Goal: Task Accomplishment & Management: Complete application form

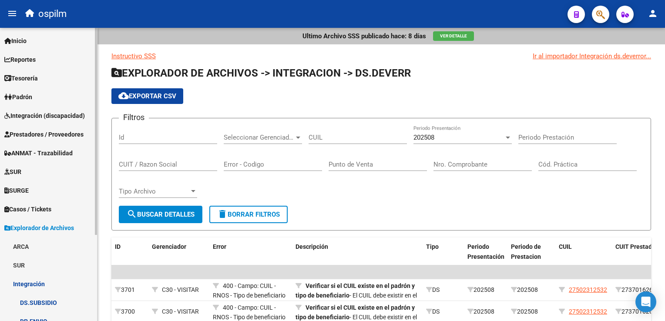
click at [41, 113] on span "Integración (discapacidad)" at bounding box center [44, 116] width 81 height 10
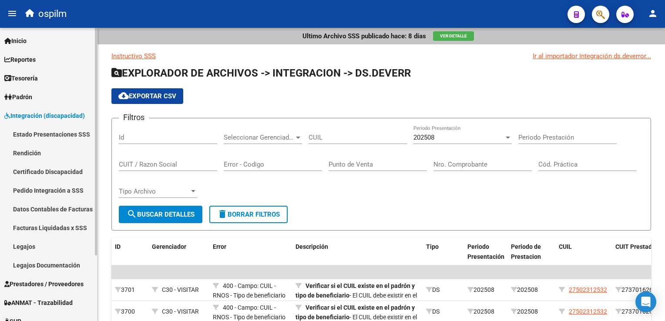
click at [43, 134] on link "Estado Presentaciones SSS" at bounding box center [48, 134] width 97 height 19
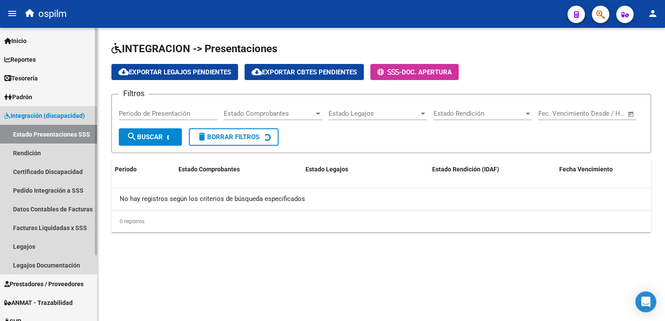
click at [57, 132] on link "Estado Presentaciones SSS" at bounding box center [48, 134] width 97 height 19
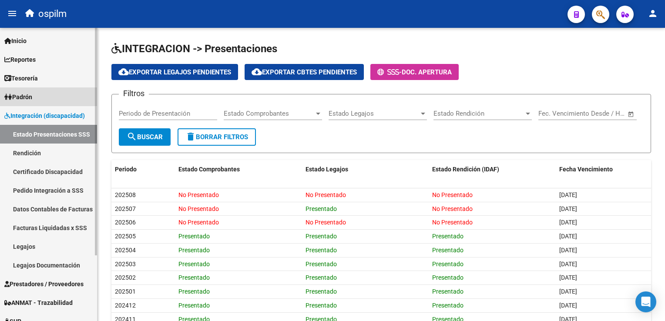
click at [19, 90] on link "Padrón" at bounding box center [48, 97] width 97 height 19
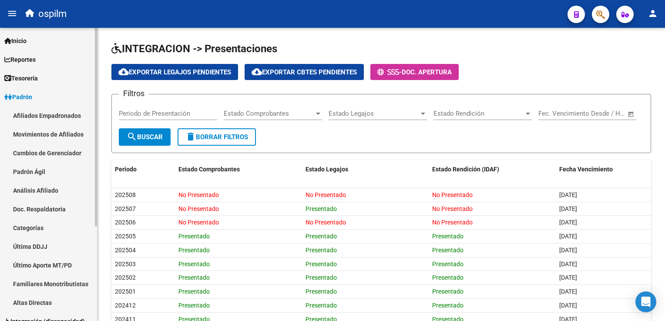
click at [31, 113] on link "Afiliados Empadronados" at bounding box center [48, 115] width 97 height 19
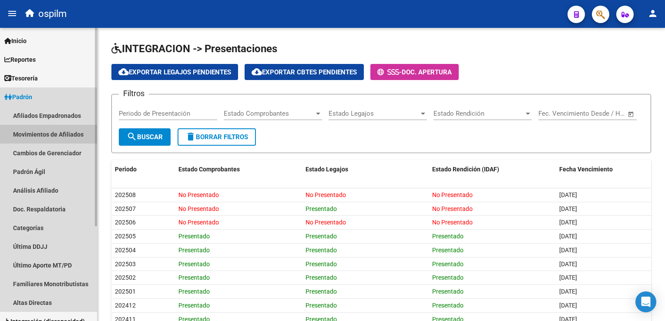
click at [47, 137] on link "Movimientos de Afiliados" at bounding box center [48, 134] width 97 height 19
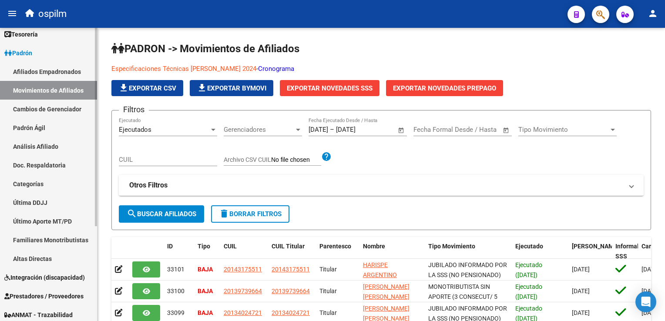
scroll to position [87, 0]
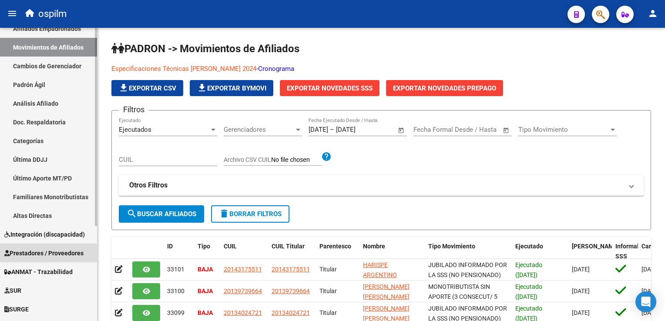
click at [36, 251] on span "Prestadores / Proveedores" at bounding box center [43, 254] width 79 height 10
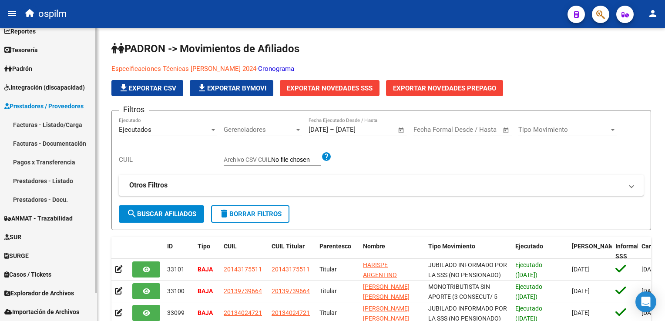
scroll to position [28, 0]
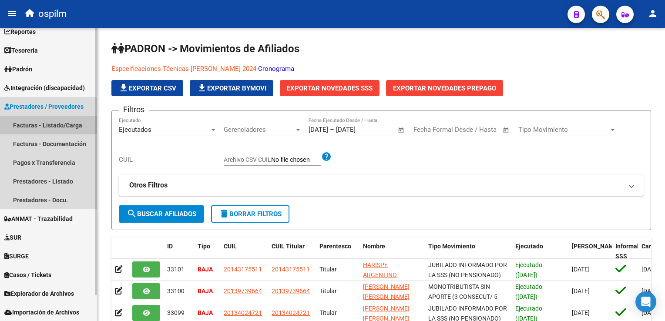
click at [51, 123] on link "Facturas - Listado/Carga" at bounding box center [48, 125] width 97 height 19
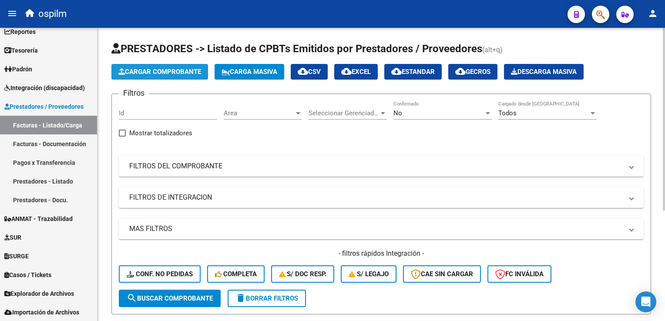
click at [164, 72] on span "Cargar Comprobante" at bounding box center [159, 72] width 83 height 8
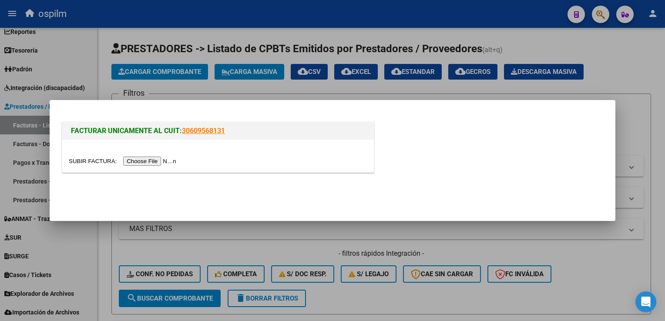
click at [138, 166] on div at bounding box center [218, 156] width 312 height 33
click at [143, 160] on input "file" at bounding box center [124, 161] width 110 height 9
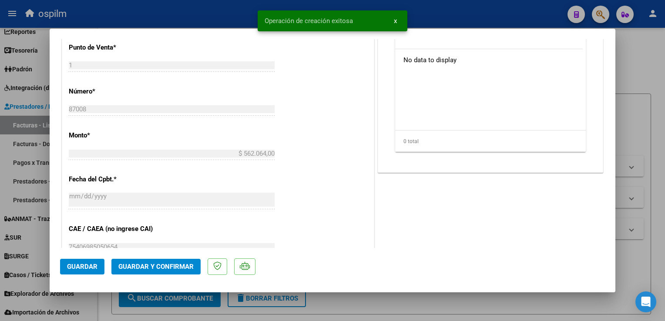
scroll to position [348, 0]
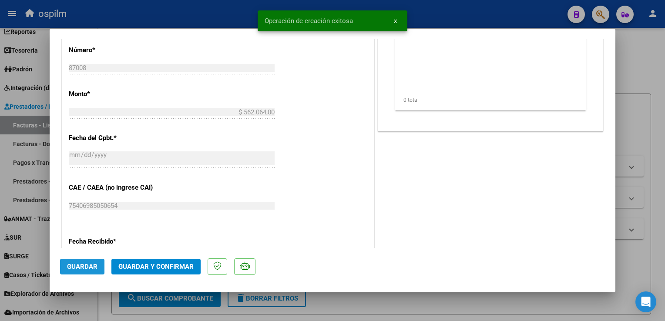
click at [94, 264] on span "Guardar" at bounding box center [82, 267] width 30 height 8
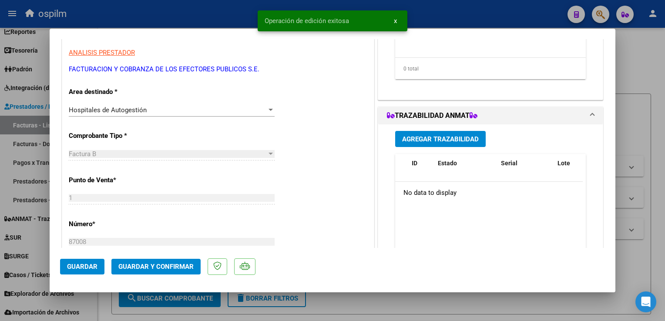
scroll to position [0, 0]
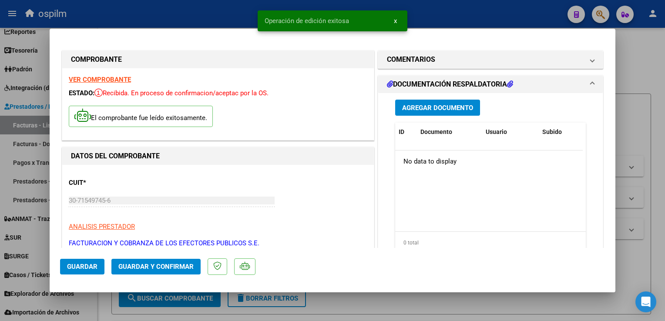
click at [433, 111] on span "Agregar Documento" at bounding box center [437, 108] width 71 height 8
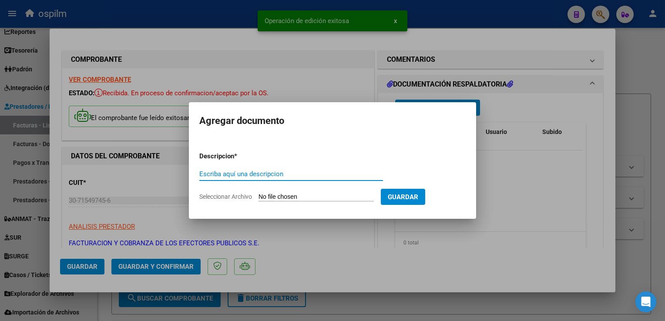
click at [269, 175] on input "Escriba aquí una descripcion" at bounding box center [291, 174] width 184 height 8
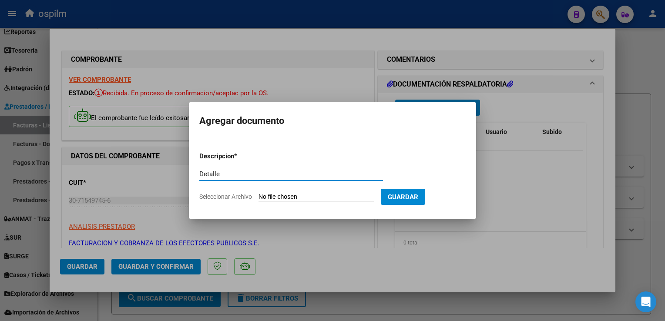
type input "Detalle"
click at [273, 193] on input "Seleccionar Archivo" at bounding box center [316, 197] width 115 height 8
type input "C:\fakepath\Anexo 87008.pdf"
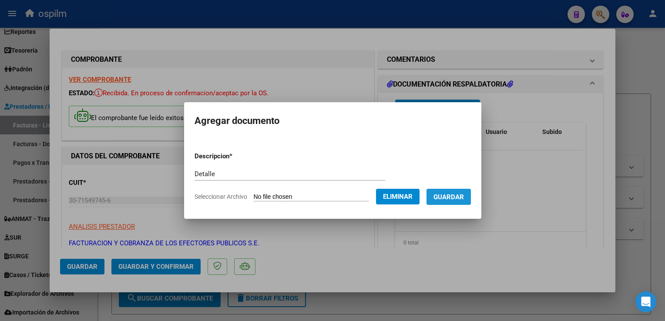
click at [458, 204] on button "Guardar" at bounding box center [449, 197] width 44 height 16
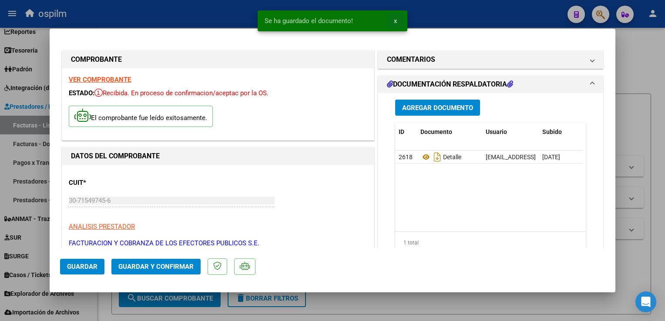
click at [395, 21] on span "x" at bounding box center [395, 21] width 3 height 8
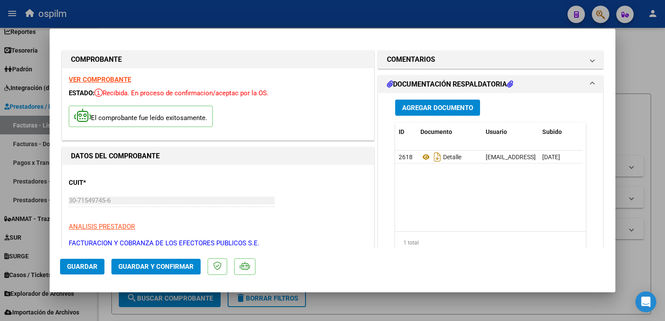
click at [158, 259] on button "Guardar y Confirmar" at bounding box center [155, 267] width 89 height 16
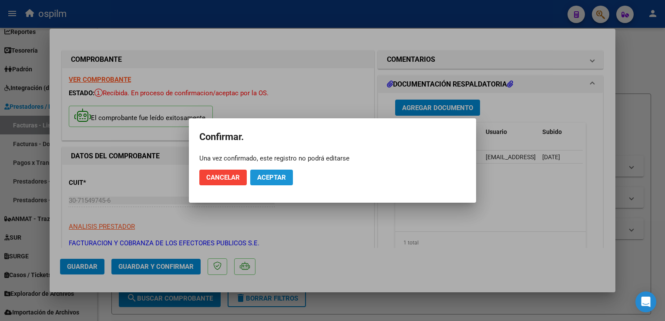
click at [256, 179] on button "Aceptar" at bounding box center [271, 178] width 43 height 16
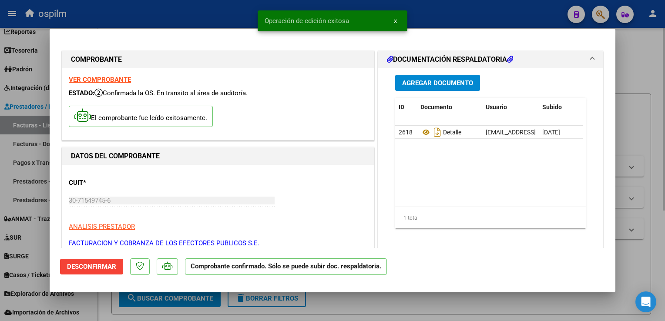
click at [650, 154] on div at bounding box center [332, 160] width 665 height 321
type input "$ 0,00"
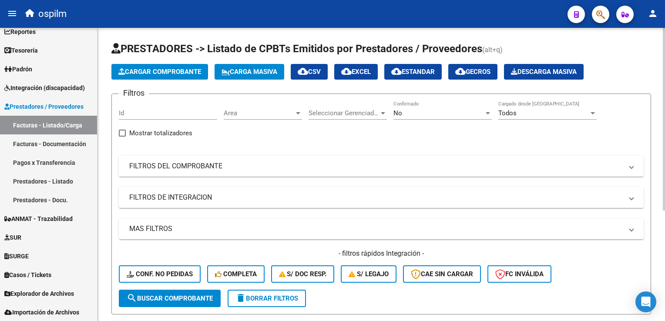
click at [168, 168] on mat-panel-title "FILTROS DEL COMPROBANTE" at bounding box center [376, 167] width 494 height 10
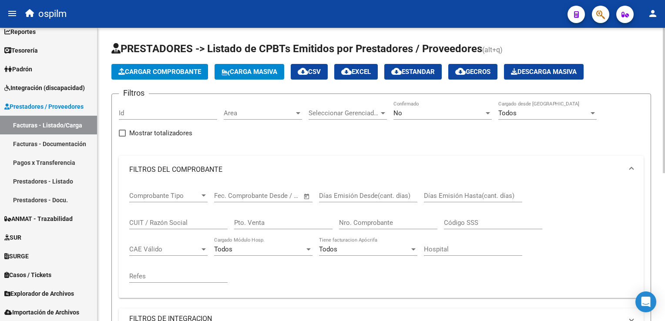
click at [360, 222] on input "Nro. Comprobante" at bounding box center [388, 223] width 98 height 8
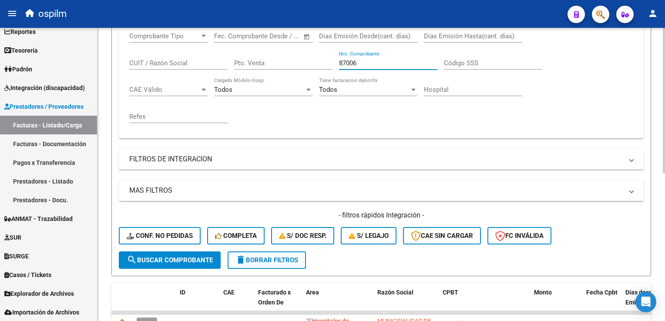
scroll to position [218, 0]
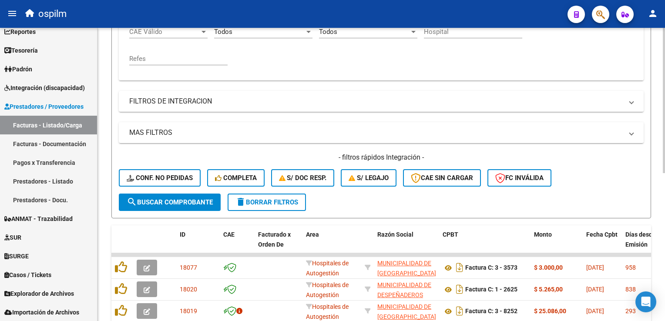
type input "87006"
click at [189, 203] on span "search Buscar Comprobante" at bounding box center [170, 203] width 86 height 8
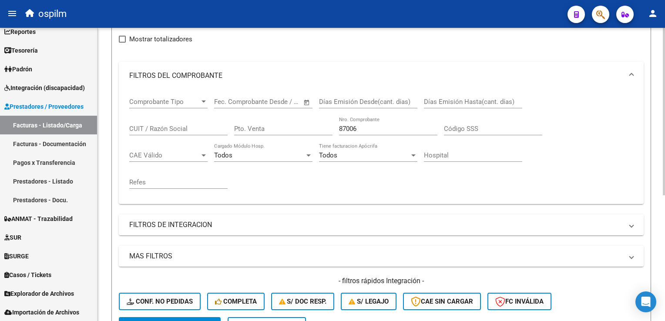
scroll to position [0, 0]
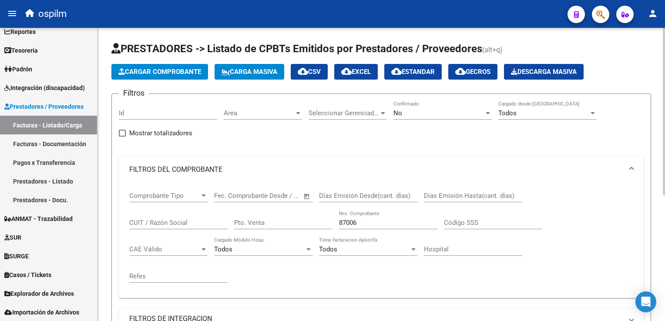
click at [413, 110] on div "No" at bounding box center [439, 113] width 91 height 8
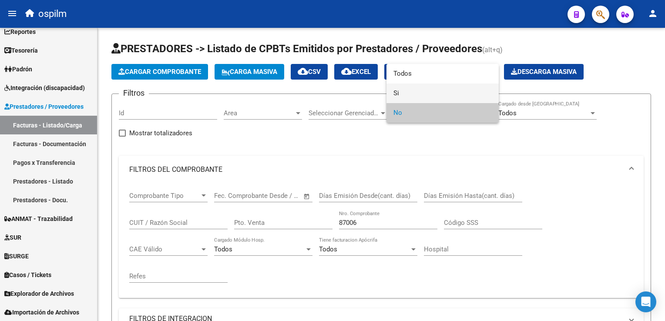
click at [403, 94] on span "Si" at bounding box center [443, 94] width 98 height 20
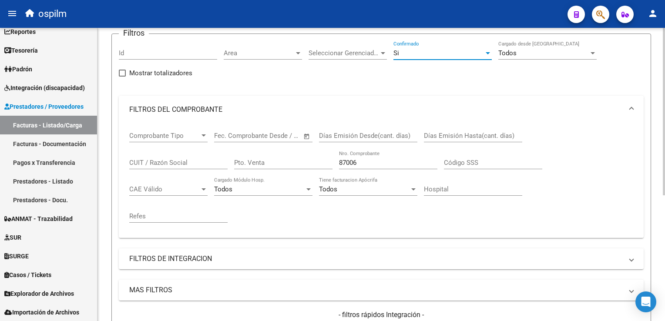
scroll to position [174, 0]
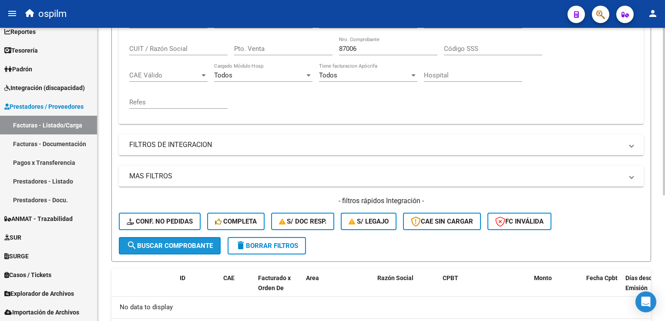
click at [199, 248] on span "search Buscar Comprobante" at bounding box center [170, 246] width 86 height 8
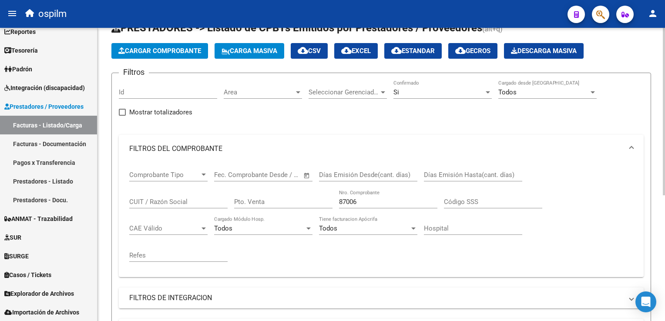
scroll to position [0, 0]
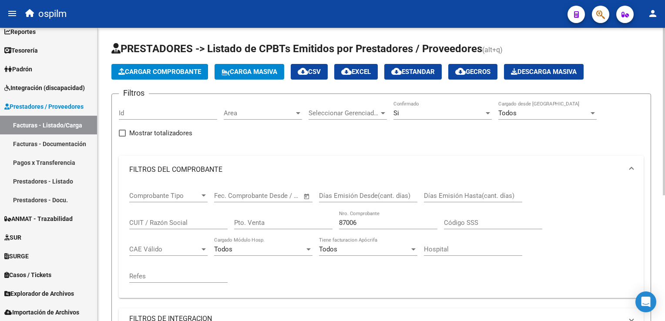
click at [162, 67] on button "Cargar Comprobante" at bounding box center [159, 72] width 97 height 16
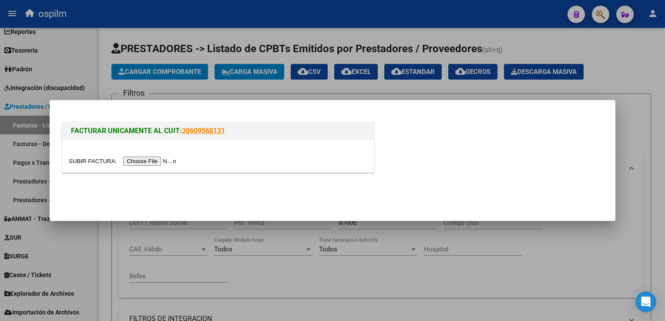
click at [152, 160] on input "file" at bounding box center [124, 161] width 110 height 9
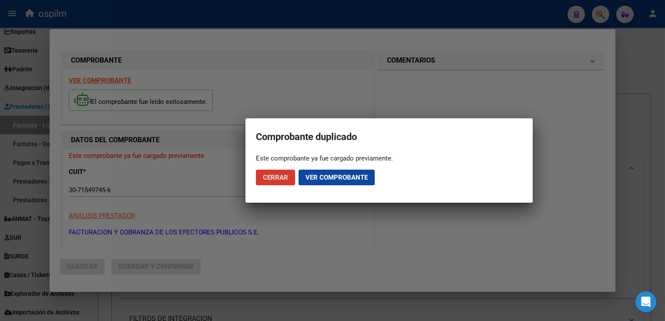
click at [278, 179] on span "Cerrar" at bounding box center [275, 178] width 25 height 8
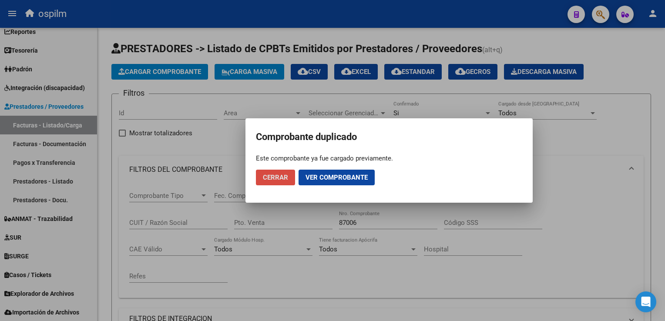
click at [273, 177] on span "Cerrar" at bounding box center [275, 178] width 25 height 8
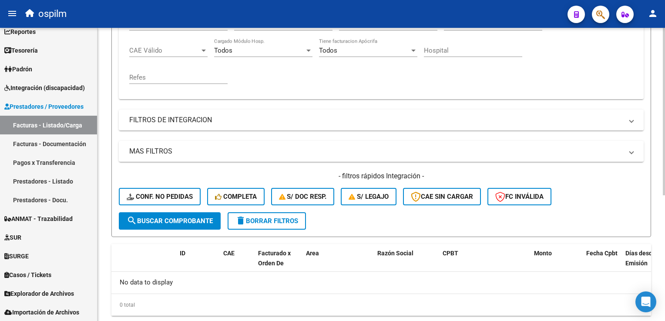
scroll to position [219, 0]
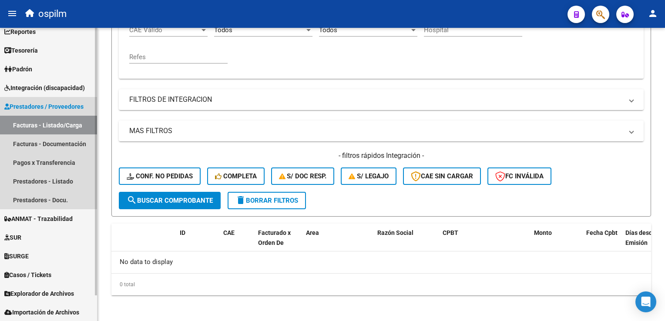
click at [53, 125] on link "Facturas - Listado/Carga" at bounding box center [48, 125] width 97 height 19
click at [57, 126] on link "Facturas - Listado/Carga" at bounding box center [48, 125] width 97 height 19
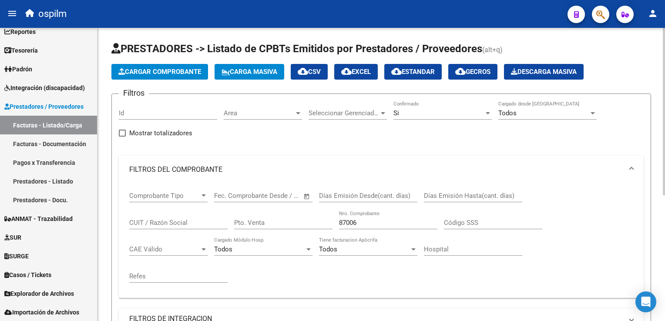
scroll to position [0, 0]
click at [441, 115] on div "Si" at bounding box center [439, 113] width 91 height 8
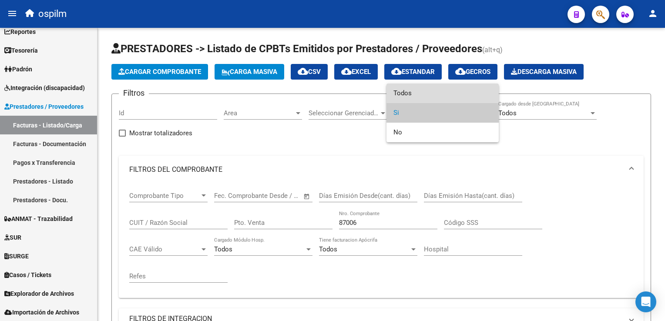
click at [435, 94] on span "Todos" at bounding box center [443, 94] width 98 height 20
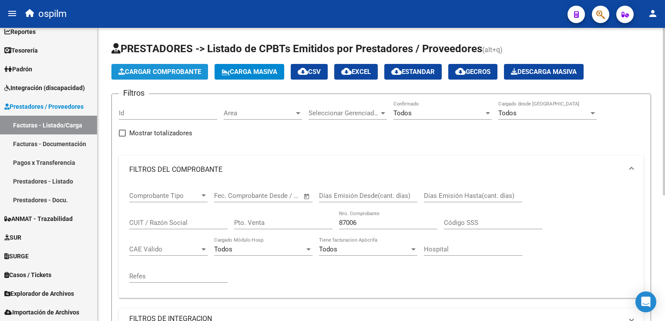
click at [180, 74] on span "Cargar Comprobante" at bounding box center [159, 72] width 83 height 8
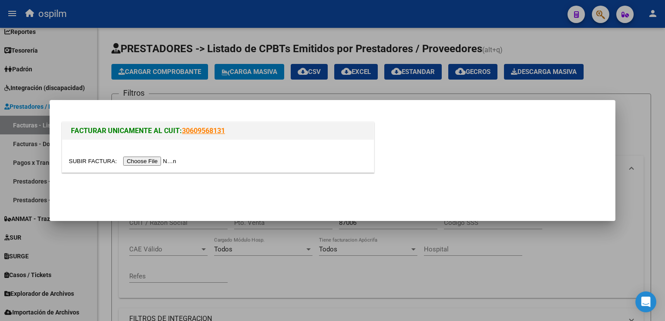
click at [141, 158] on input "file" at bounding box center [124, 161] width 110 height 9
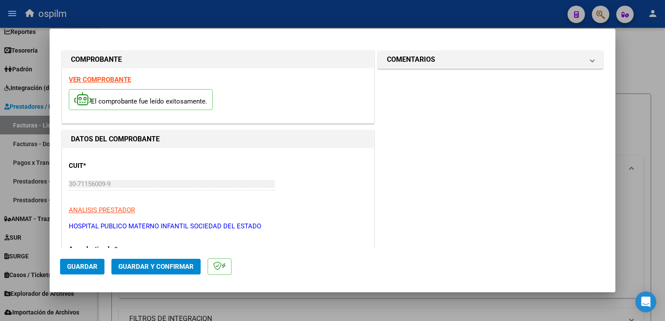
click at [101, 262] on button "Guardar" at bounding box center [82, 267] width 44 height 16
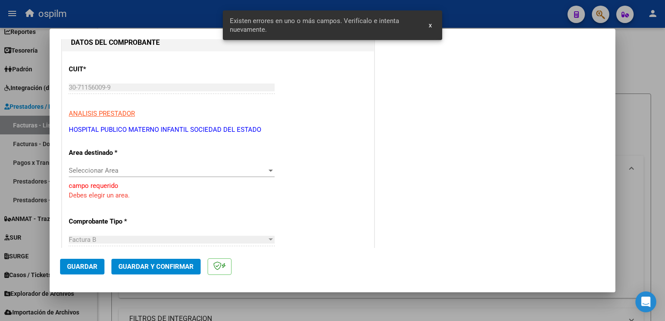
scroll to position [119, 0]
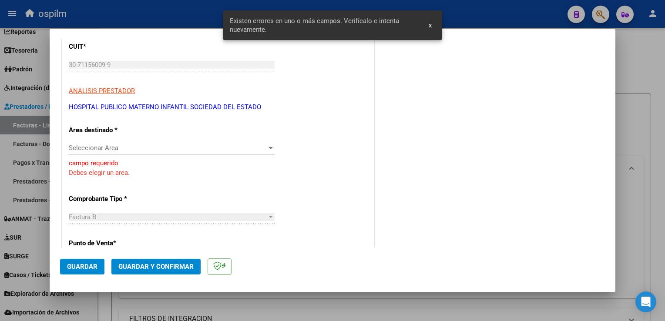
click at [428, 27] on button "x" at bounding box center [430, 25] width 17 height 16
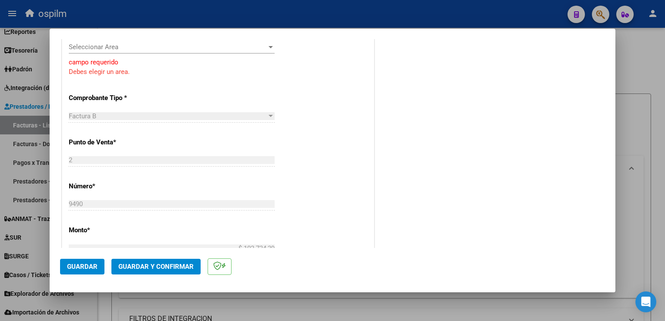
scroll to position [293, 0]
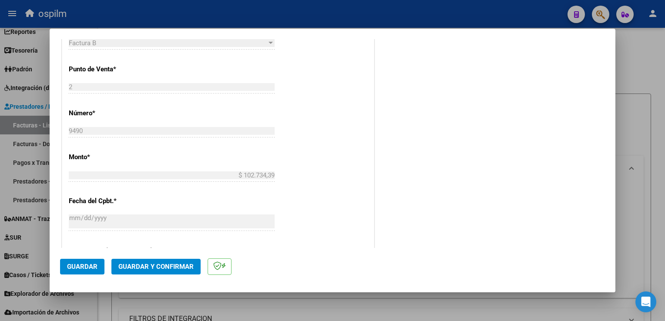
click at [84, 272] on button "Guardar" at bounding box center [82, 267] width 44 height 16
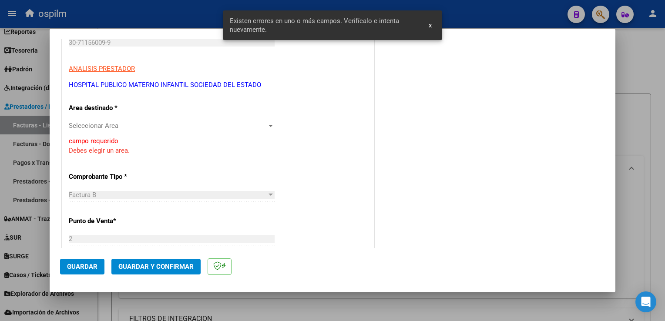
scroll to position [122, 0]
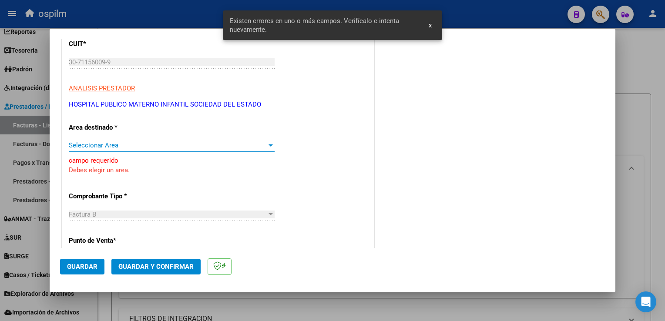
click at [151, 148] on span "Seleccionar Area" at bounding box center [168, 145] width 198 height 8
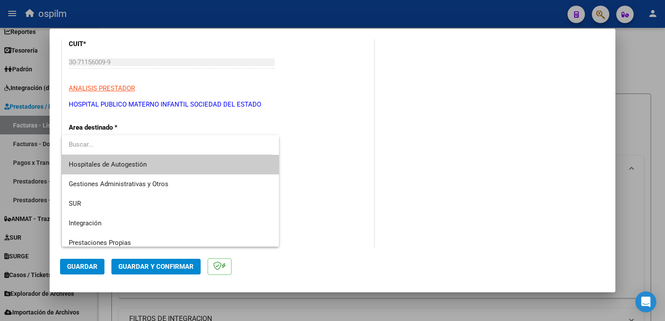
click at [157, 167] on span "Hospitales de Autogestión" at bounding box center [171, 165] width 204 height 20
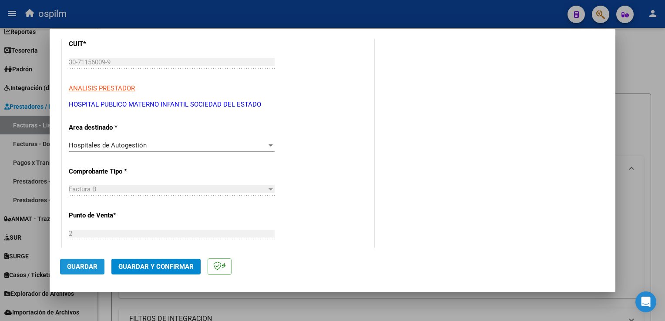
click at [95, 264] on span "Guardar" at bounding box center [82, 267] width 30 height 8
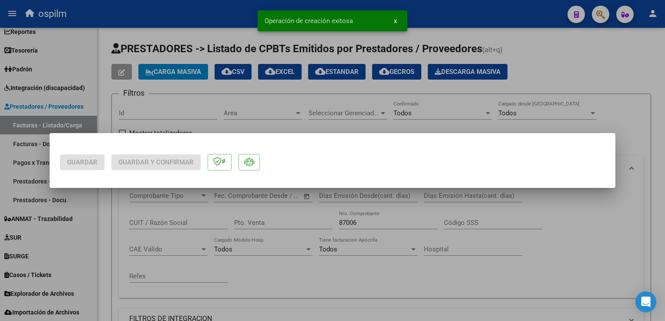
scroll to position [0, 0]
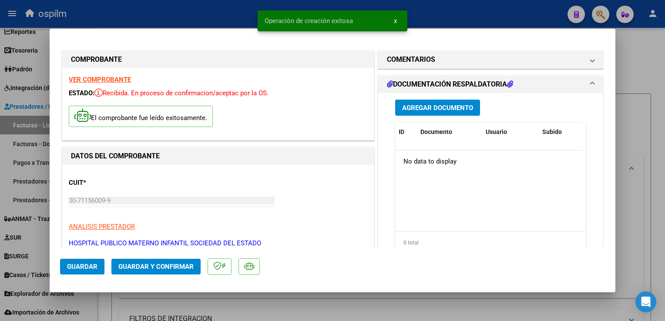
click at [446, 101] on button "Agregar Documento" at bounding box center [437, 108] width 85 height 16
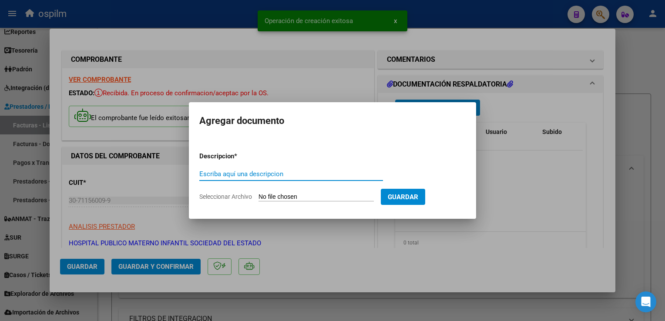
click at [258, 172] on input "Escriba aquí una descripcion" at bounding box center [291, 174] width 184 height 8
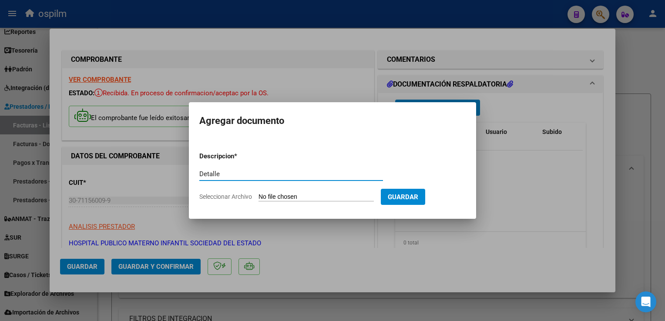
type input "Detalle"
click at [291, 199] on input "Seleccionar Archivo" at bounding box center [316, 197] width 115 height 8
type input "C:\fakepath\PlanillaMed-19200 A - O.S. PERSONAL IND. LADRILLERA A MAQUINA.pdf"
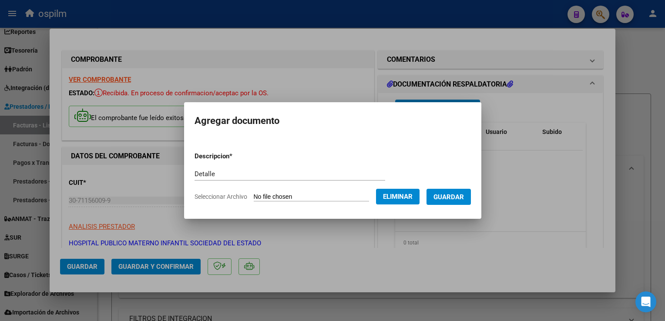
click at [460, 202] on button "Guardar" at bounding box center [449, 197] width 44 height 16
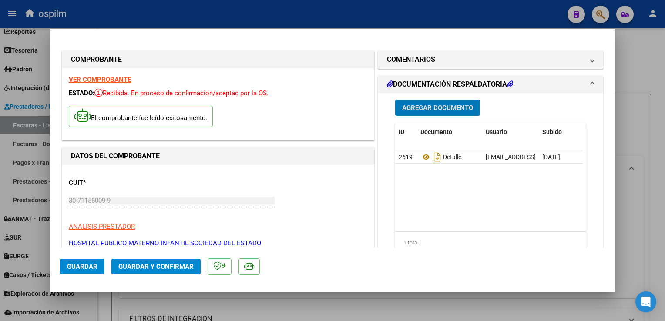
click at [168, 267] on span "Guardar y Confirmar" at bounding box center [155, 267] width 75 height 8
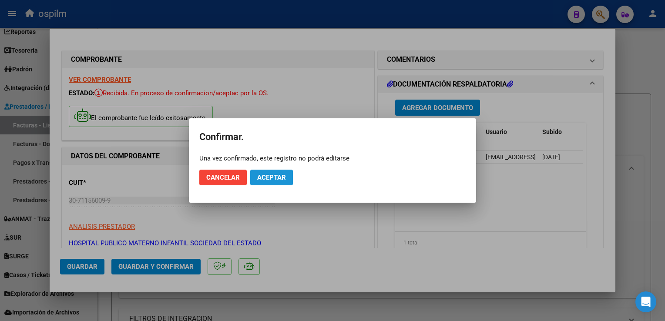
click at [278, 185] on button "Aceptar" at bounding box center [271, 178] width 43 height 16
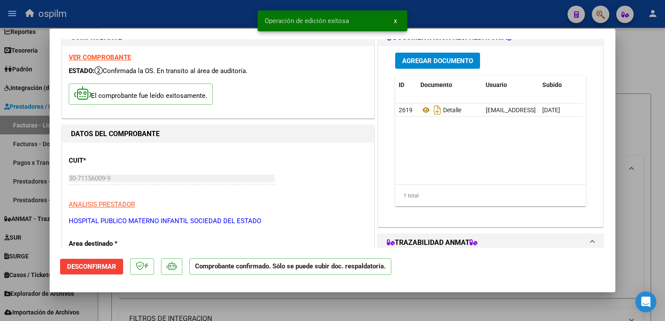
scroll to position [44, 0]
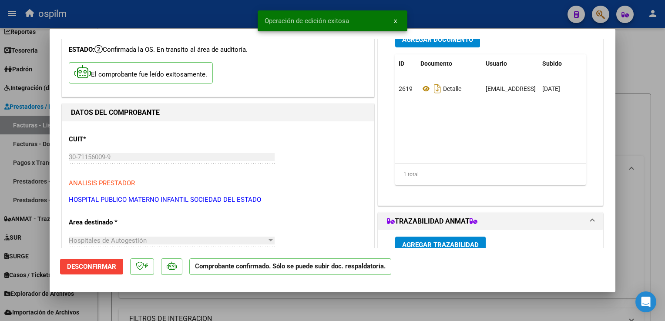
click at [656, 213] on div at bounding box center [332, 160] width 665 height 321
type input "$ 0,00"
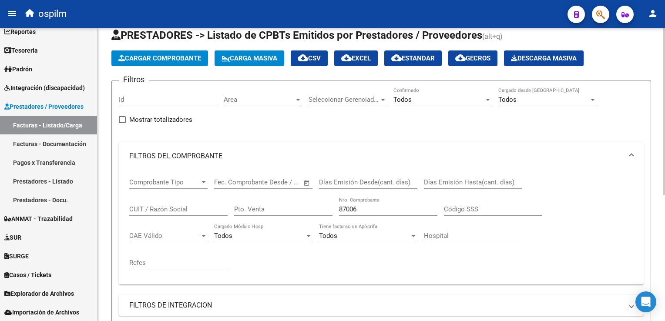
scroll to position [0, 0]
